Goal: Transaction & Acquisition: Book appointment/travel/reservation

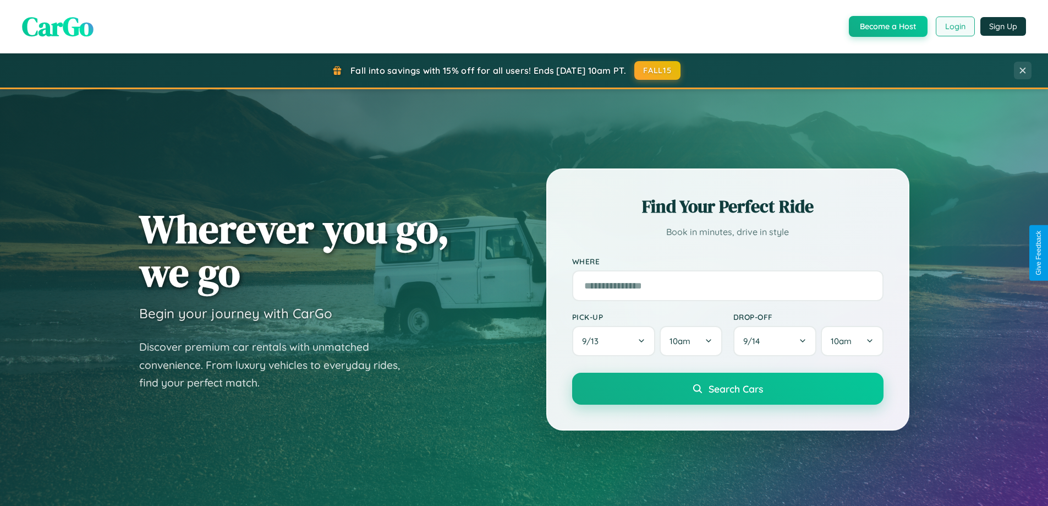
click at [954, 26] on button "Login" at bounding box center [955, 27] width 39 height 20
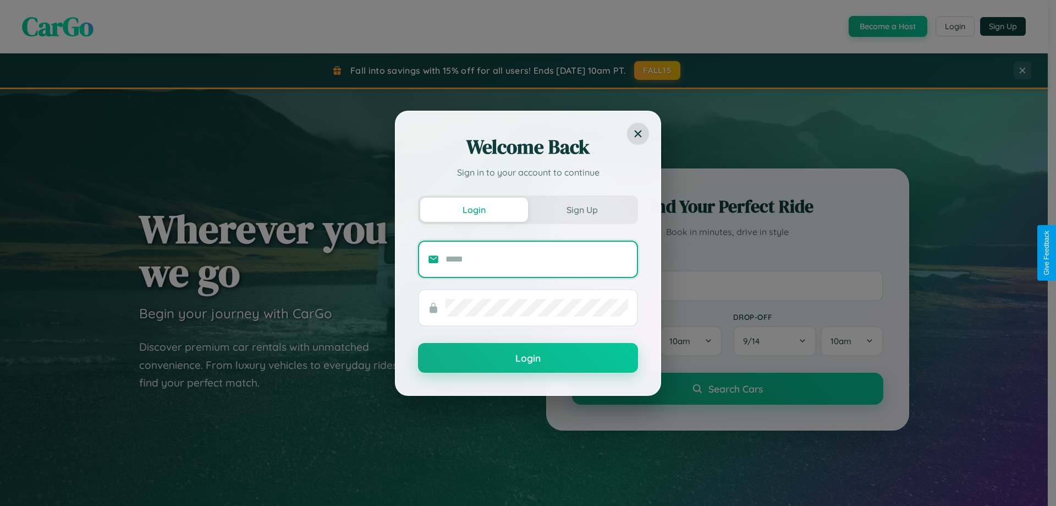
click at [537, 259] on input "text" at bounding box center [537, 259] width 183 height 18
type input "**********"
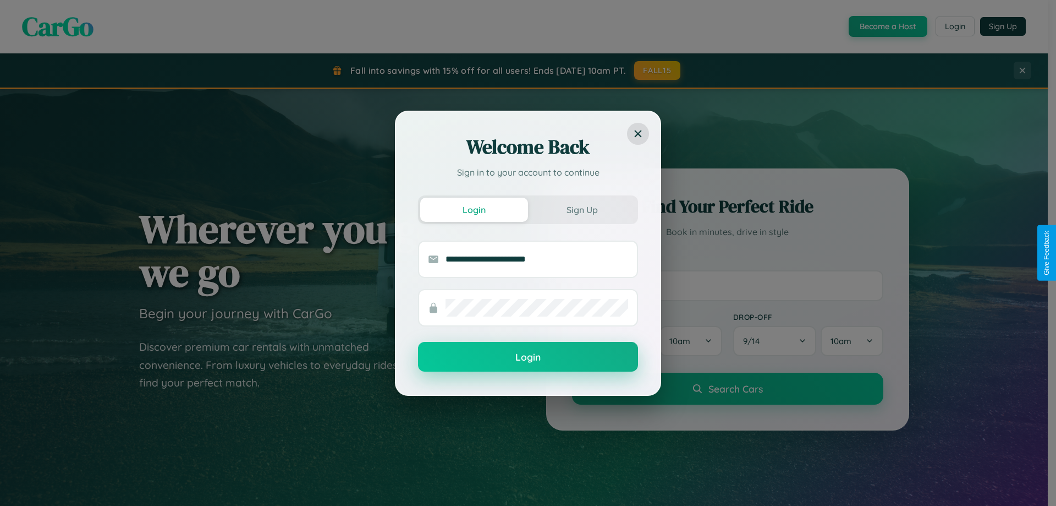
click at [528, 357] on button "Login" at bounding box center [528, 357] width 220 height 30
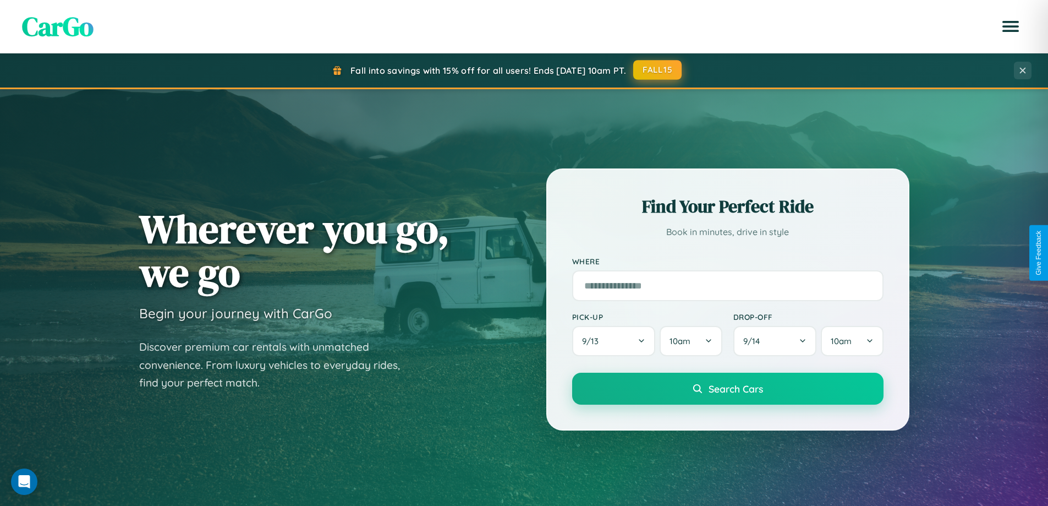
click at [658, 70] on button "FALL15" at bounding box center [657, 70] width 48 height 20
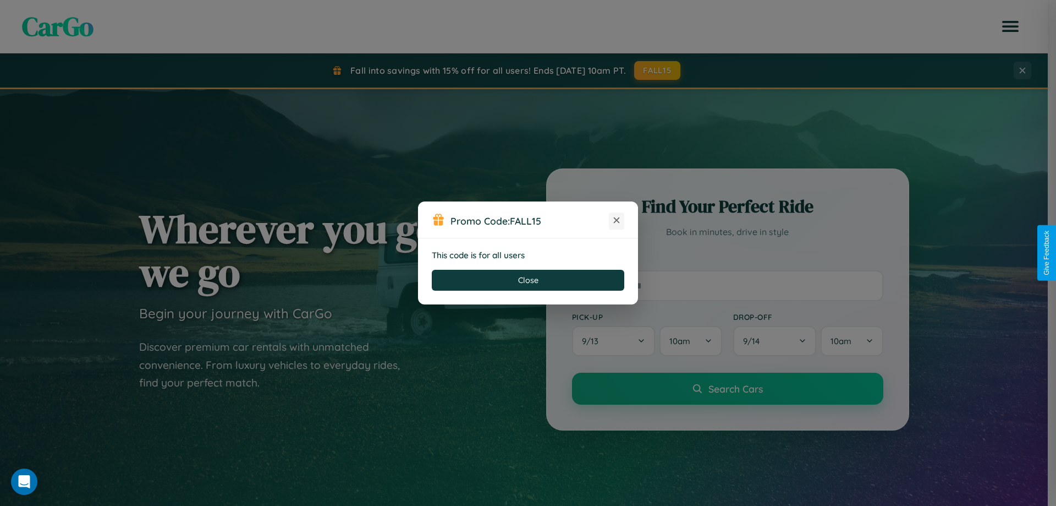
click at [617, 221] on icon at bounding box center [616, 220] width 11 height 11
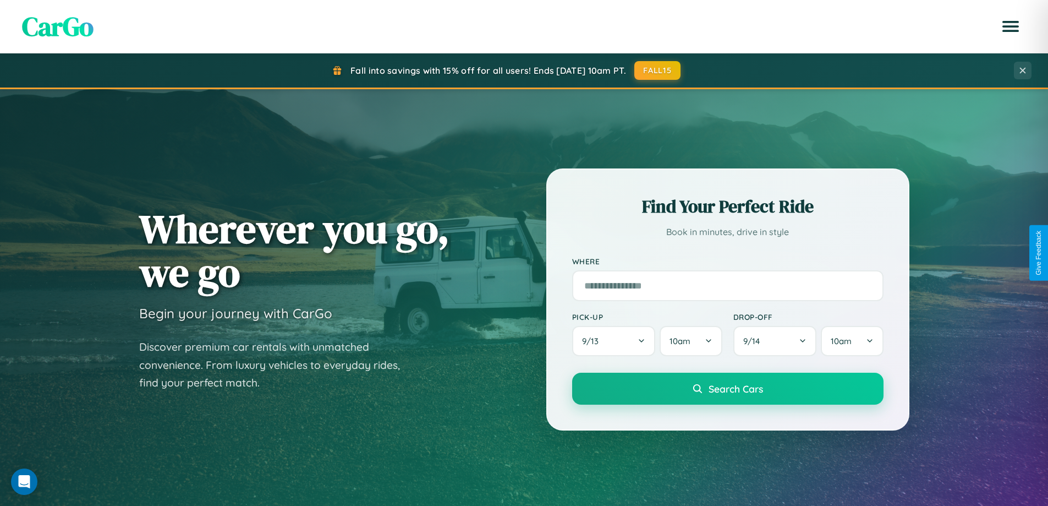
scroll to position [474, 0]
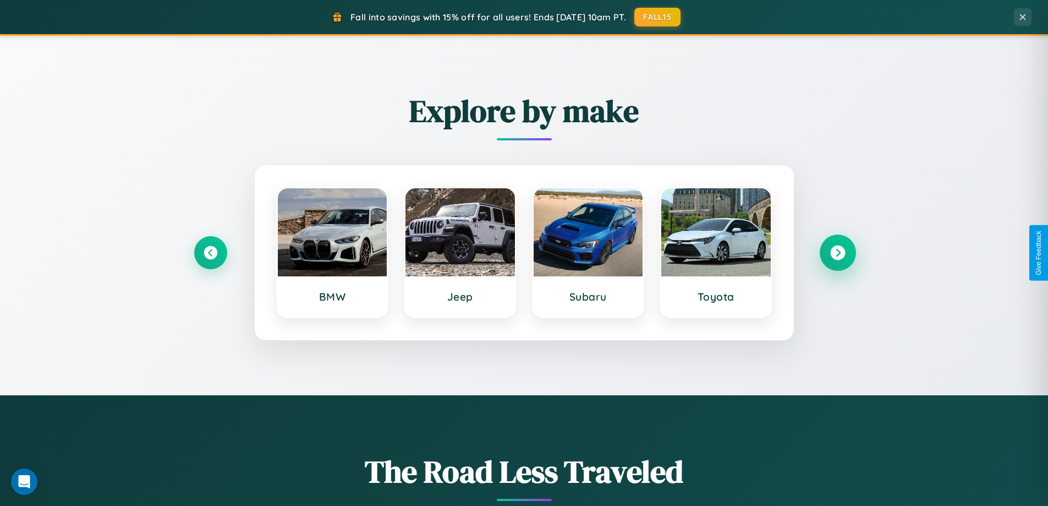
click at [837, 252] on icon at bounding box center [837, 252] width 15 height 15
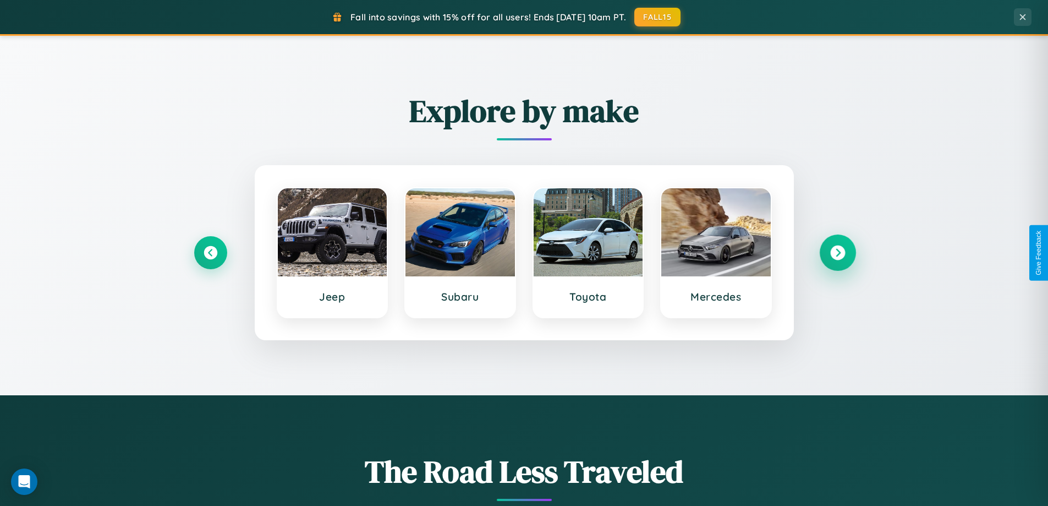
click at [837, 252] on icon at bounding box center [837, 252] width 15 height 15
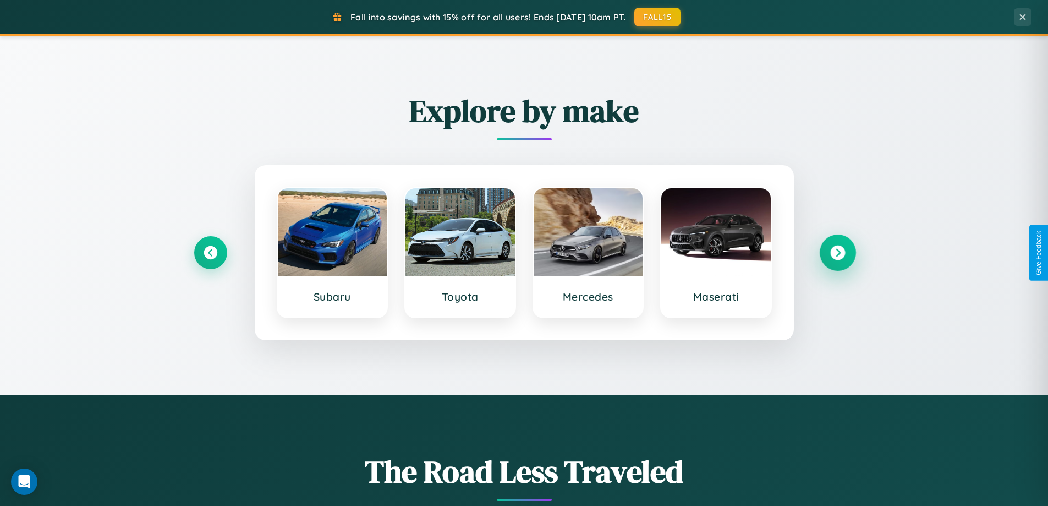
click at [837, 252] on icon at bounding box center [837, 252] width 15 height 15
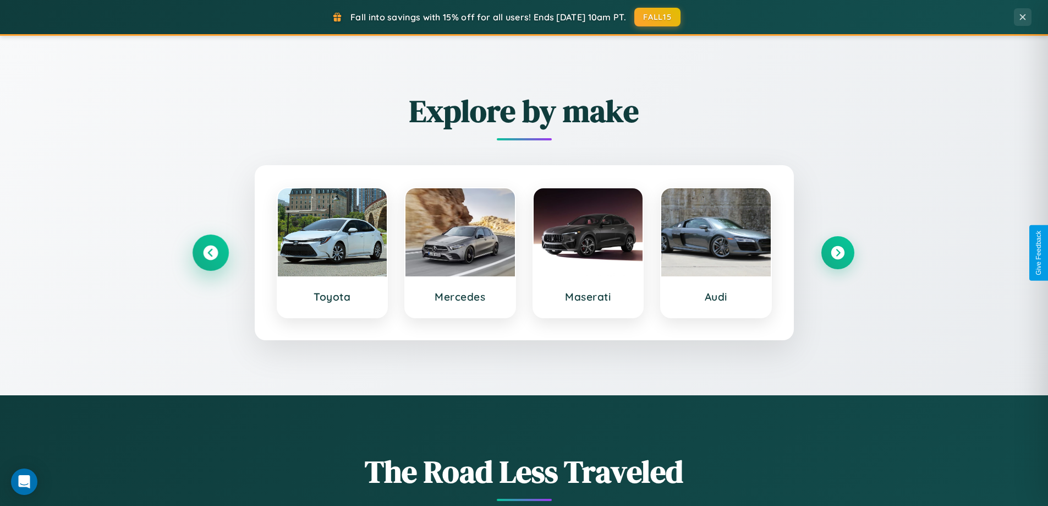
click at [210, 252] on icon at bounding box center [210, 252] width 15 height 15
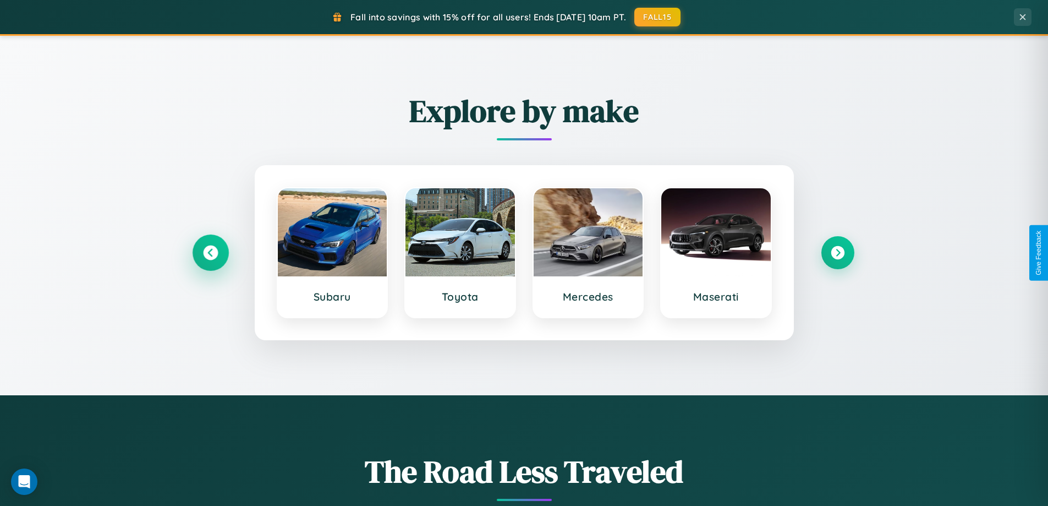
click at [210, 252] on icon at bounding box center [210, 252] width 15 height 15
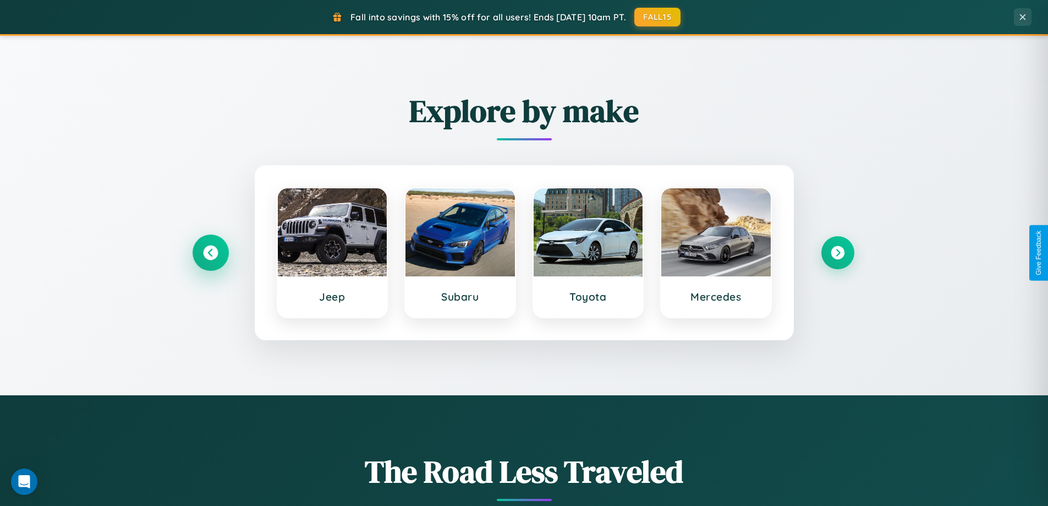
click at [210, 252] on icon at bounding box center [210, 252] width 15 height 15
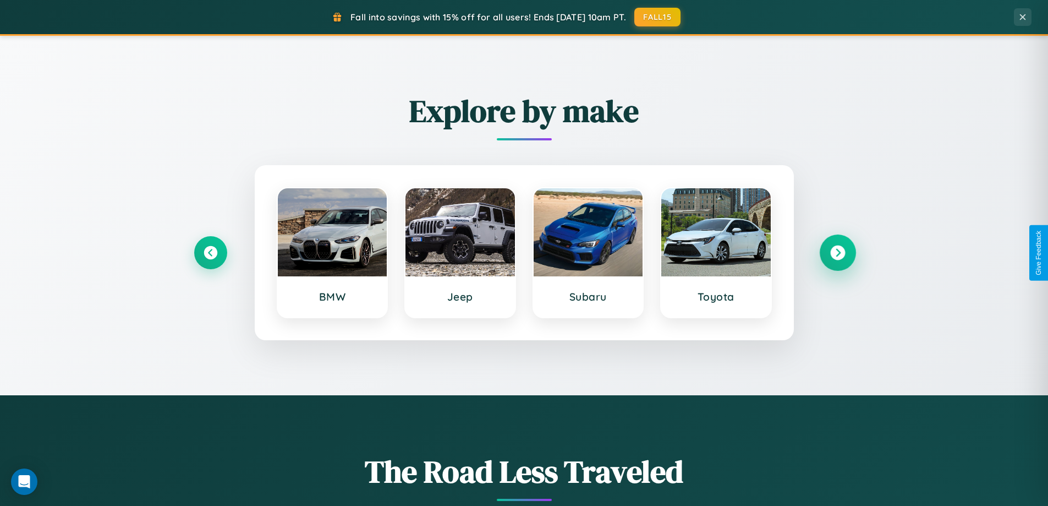
click at [837, 252] on icon at bounding box center [837, 252] width 15 height 15
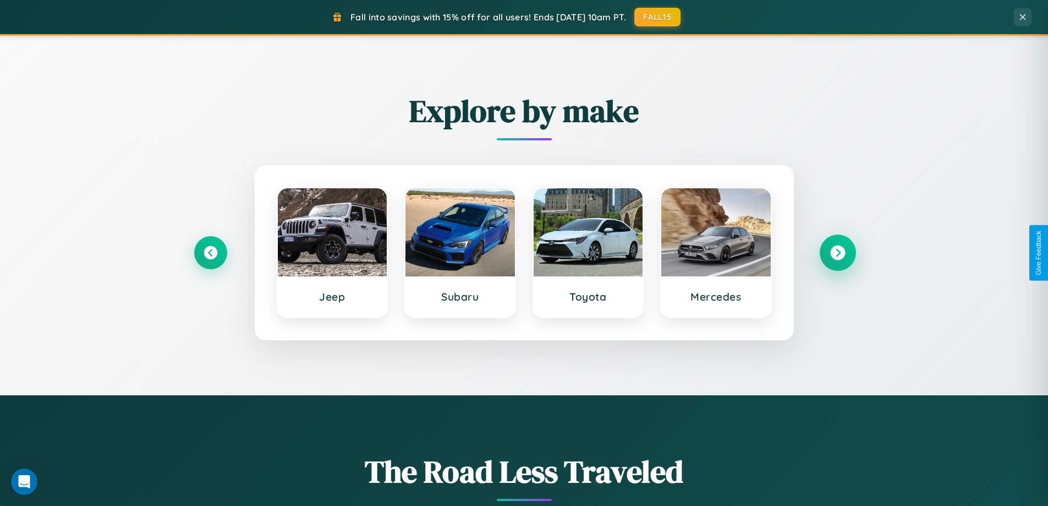
click at [837, 252] on icon at bounding box center [837, 252] width 15 height 15
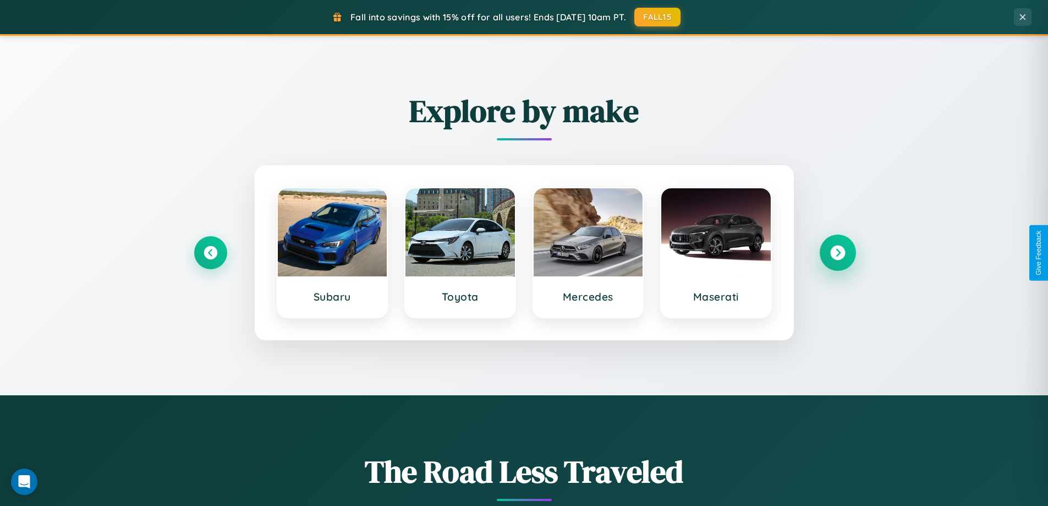
click at [837, 252] on icon at bounding box center [837, 252] width 15 height 15
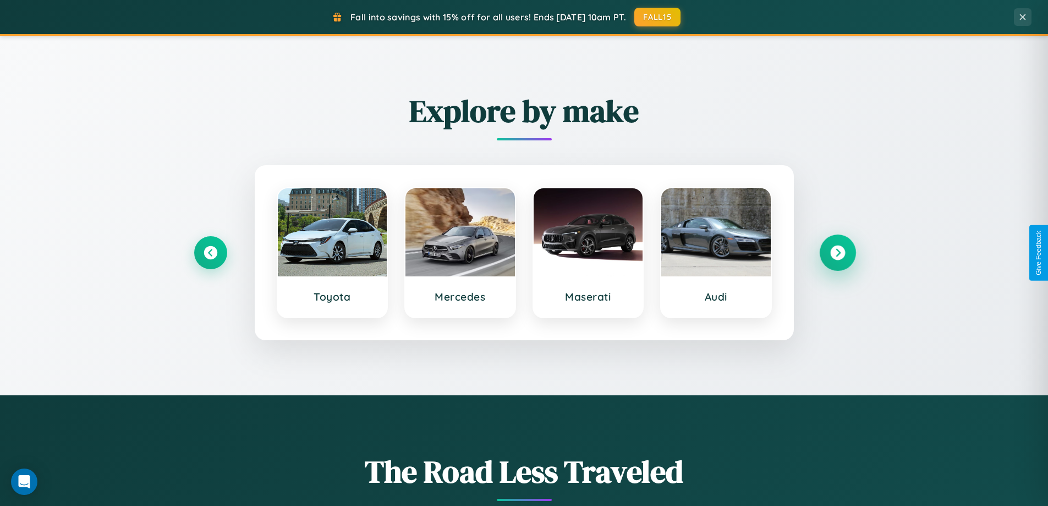
click at [837, 252] on icon at bounding box center [837, 252] width 15 height 15
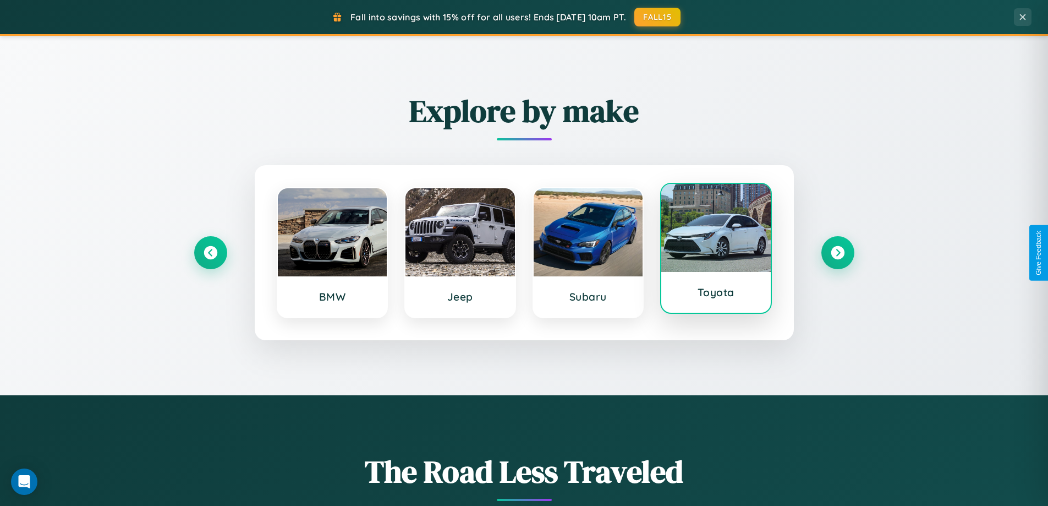
click at [716, 250] on div at bounding box center [715, 228] width 109 height 88
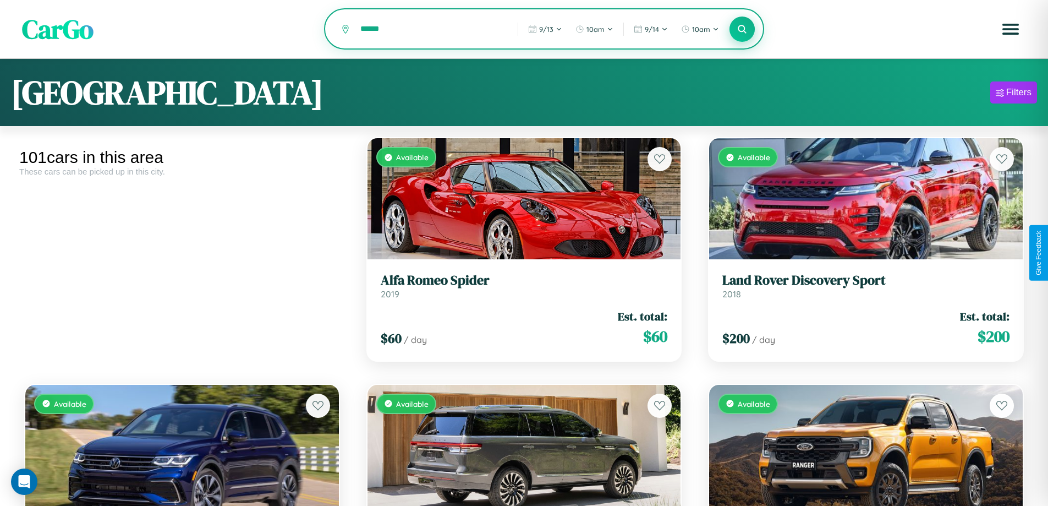
type input "******"
click at [742, 30] on icon at bounding box center [742, 29] width 10 height 10
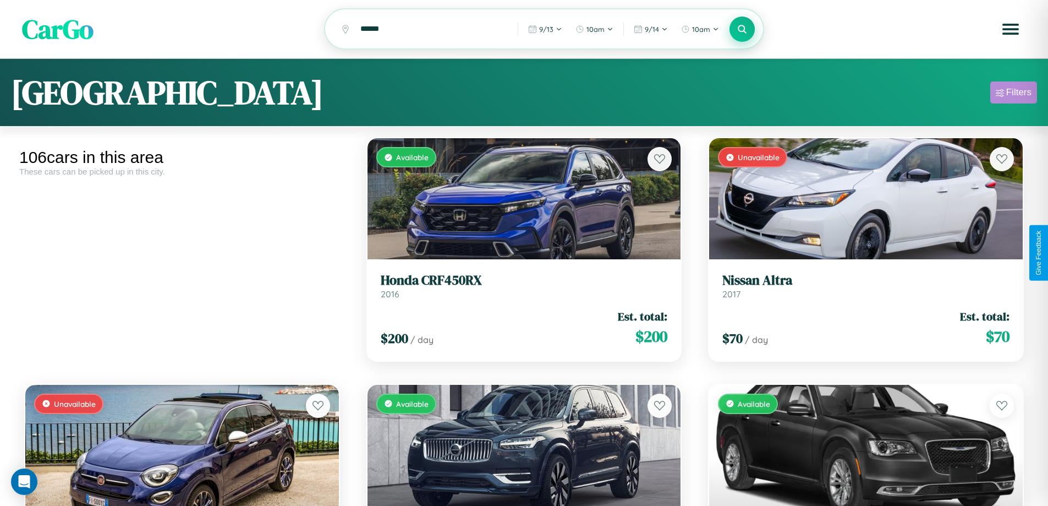
click at [1013, 94] on div "Filters" at bounding box center [1018, 92] width 25 height 11
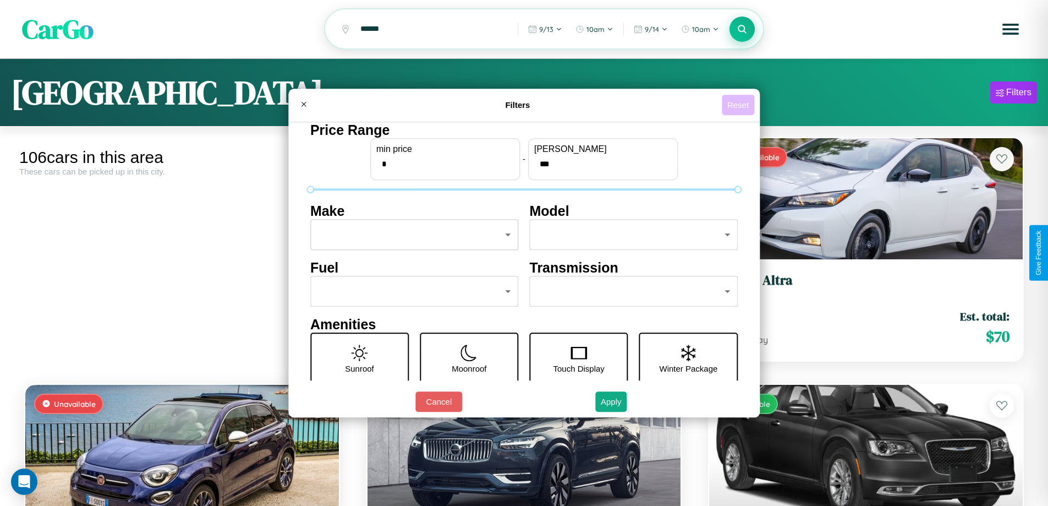
click at [739, 105] on button "Reset" at bounding box center [738, 105] width 32 height 20
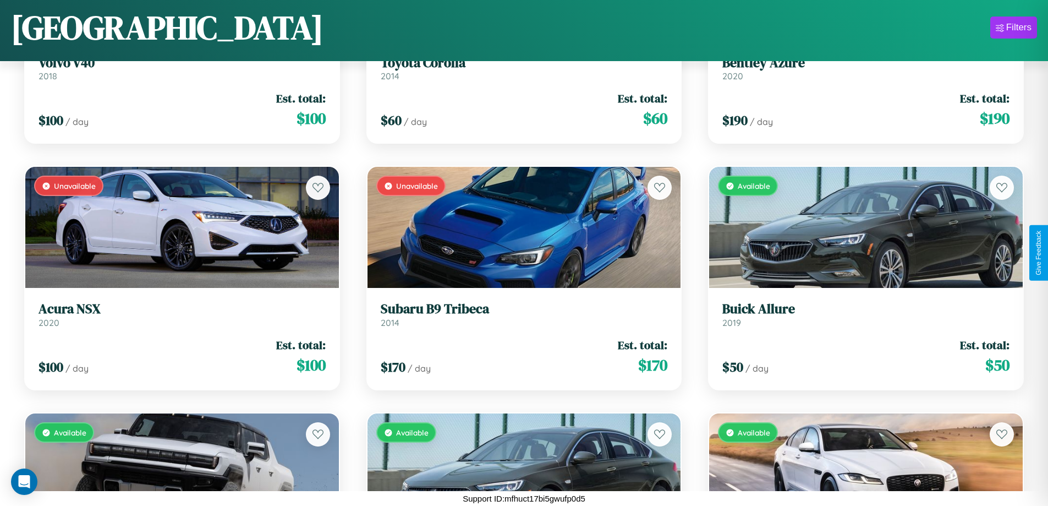
scroll to position [1879, 0]
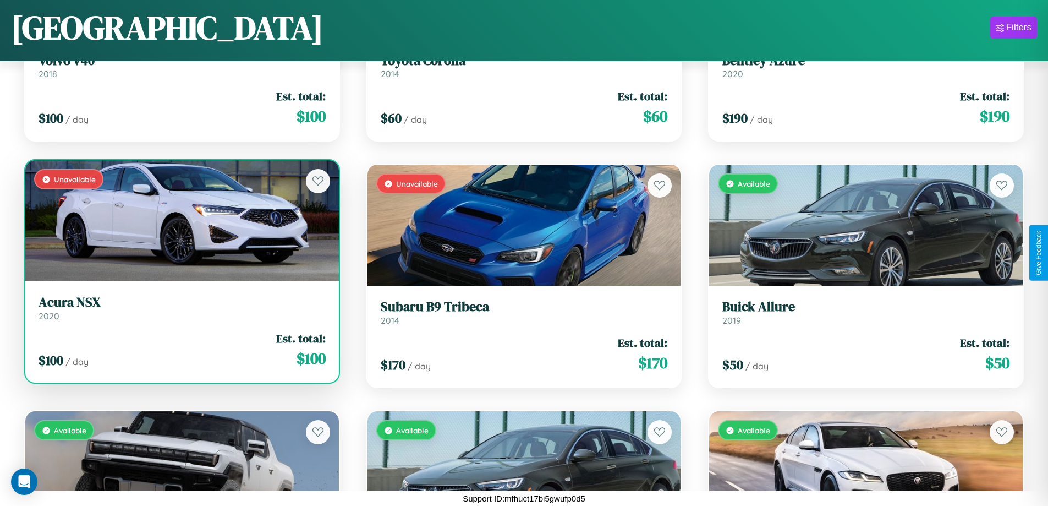
click at [180, 312] on link "Acura NSX 2020" at bounding box center [182, 307] width 287 height 27
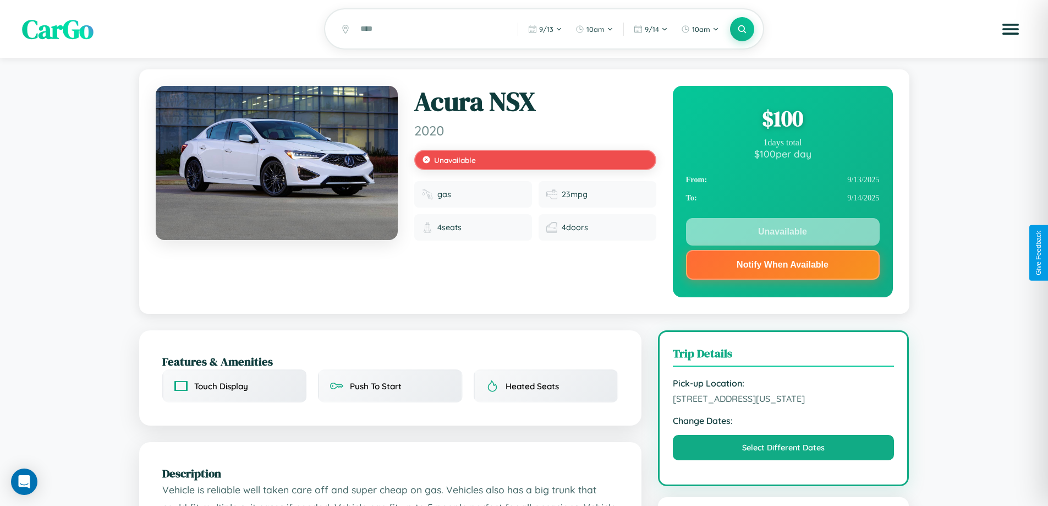
scroll to position [147, 0]
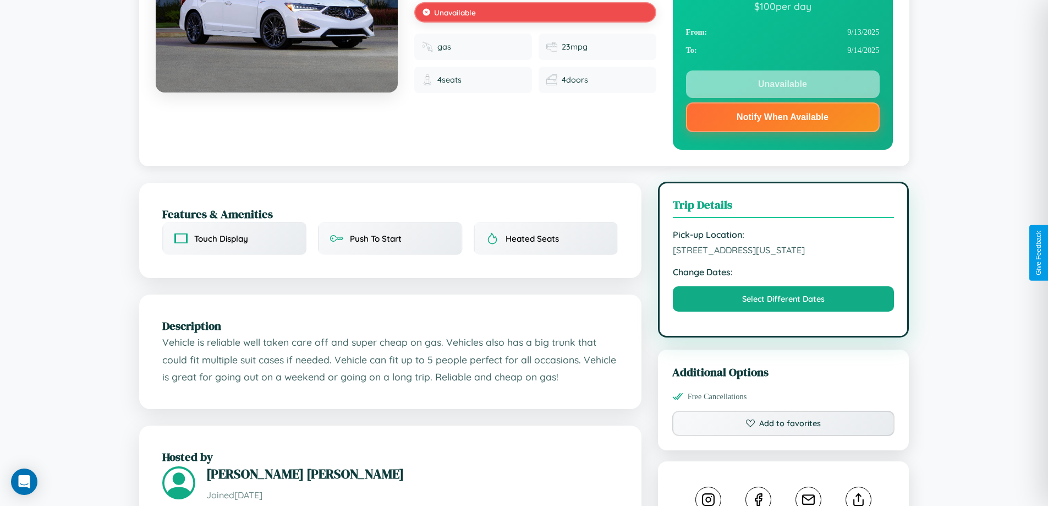
click at [783, 252] on span "6101 Lake Street Dallas Texas 13115 United States" at bounding box center [784, 249] width 222 height 11
click at [783, 251] on span "6101 Lake Street Dallas Texas 13115 United States" at bounding box center [784, 249] width 222 height 11
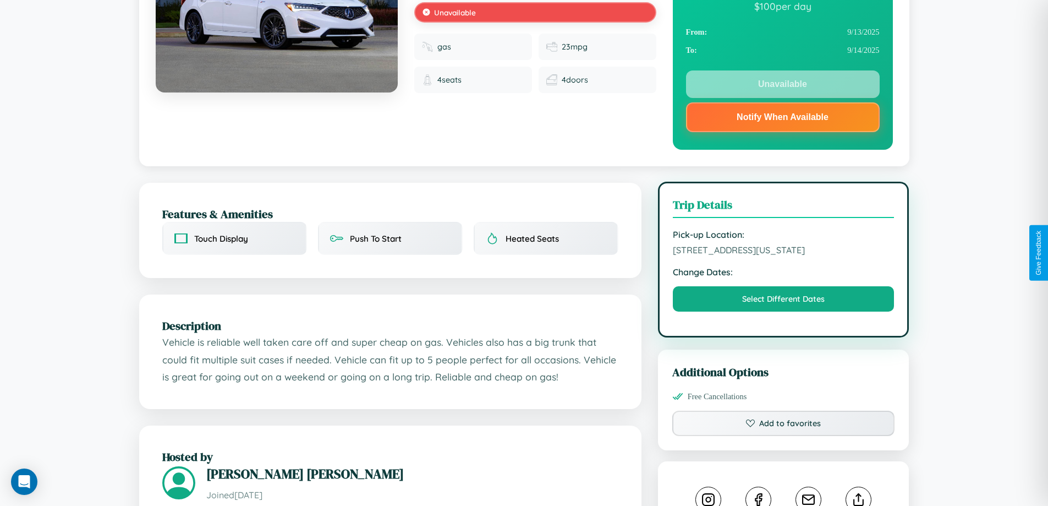
click at [783, 251] on span "6101 Lake Street Dallas Texas 13115 United States" at bounding box center [784, 249] width 222 height 11
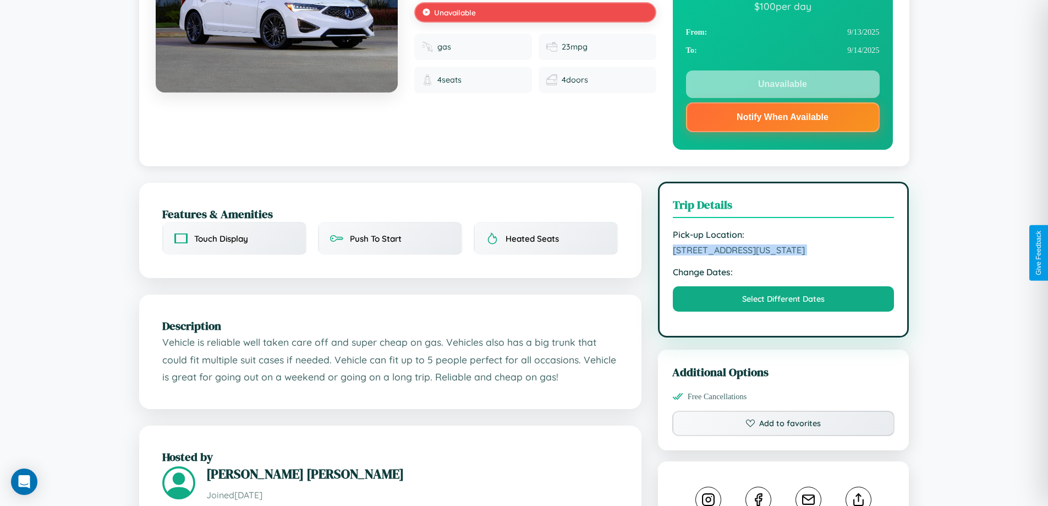
click at [783, 251] on span "6101 Lake Street Dallas Texas 13115 United States" at bounding box center [784, 249] width 222 height 11
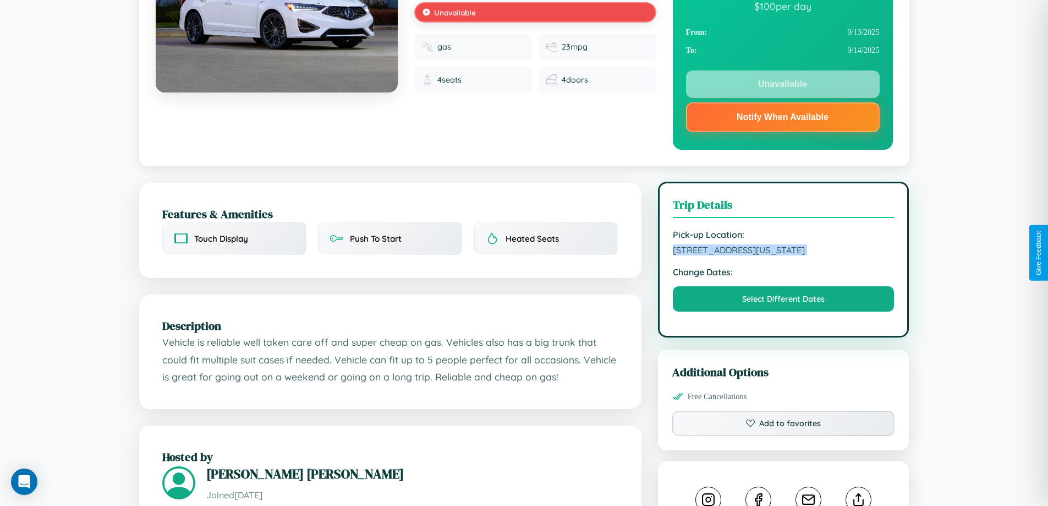
click at [783, 251] on span "6101 Lake Street Dallas Texas 13115 United States" at bounding box center [784, 249] width 222 height 11
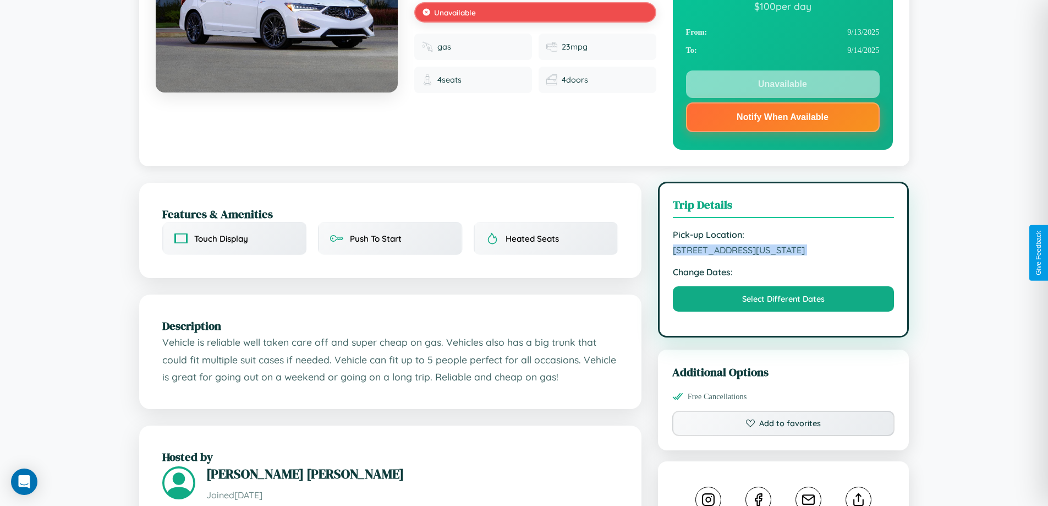
click at [783, 251] on span "6101 Lake Street Dallas Texas 13115 United States" at bounding box center [784, 249] width 222 height 11
